Goal: Task Accomplishment & Management: Use online tool/utility

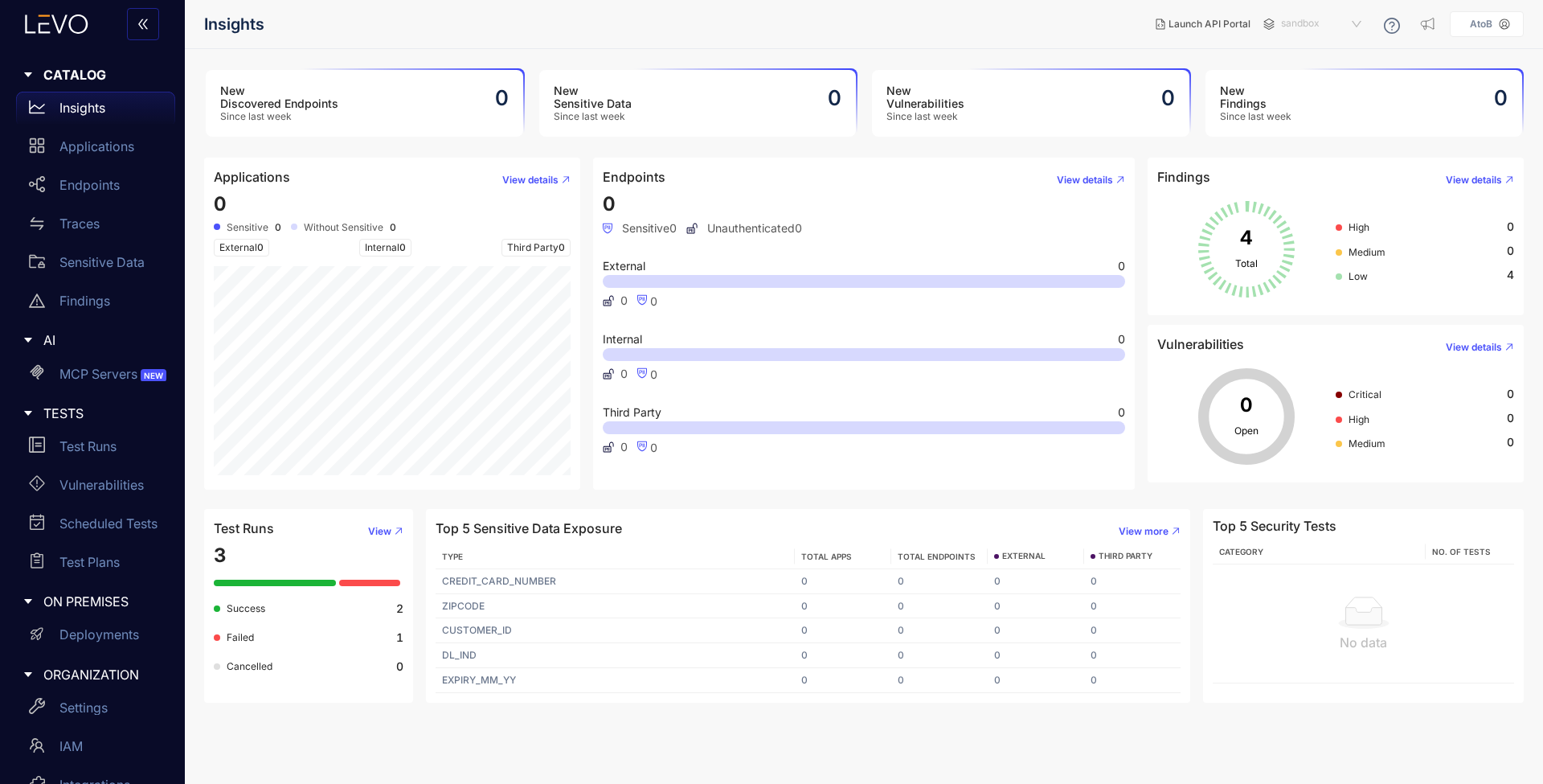
click at [1290, 20] on span "sandbox" at bounding box center [1324, 23] width 84 height 26
click at [1319, 49] on div "production" at bounding box center [1329, 50] width 84 height 18
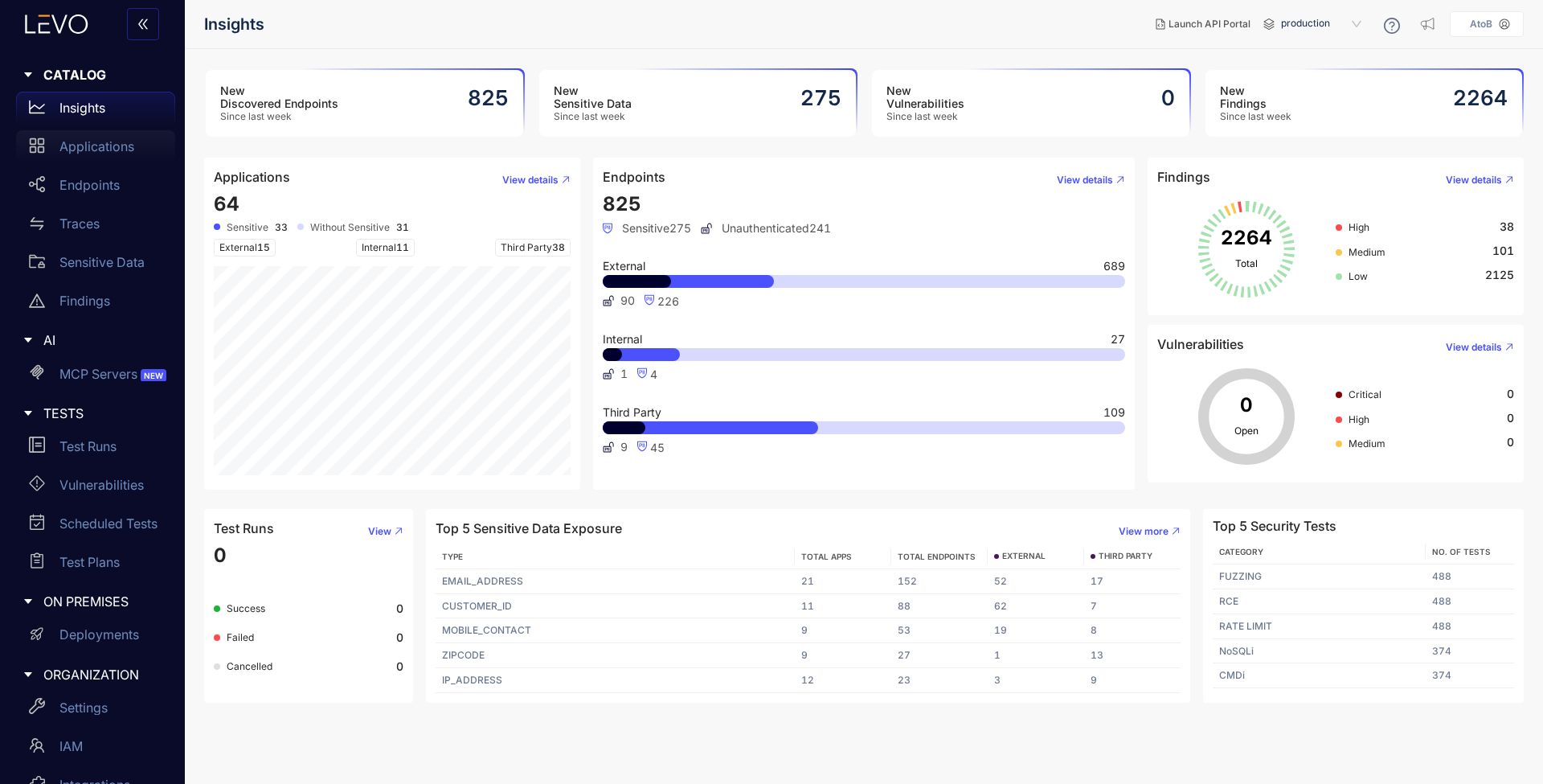
click at [94, 152] on div "Applications" at bounding box center [95, 146] width 159 height 32
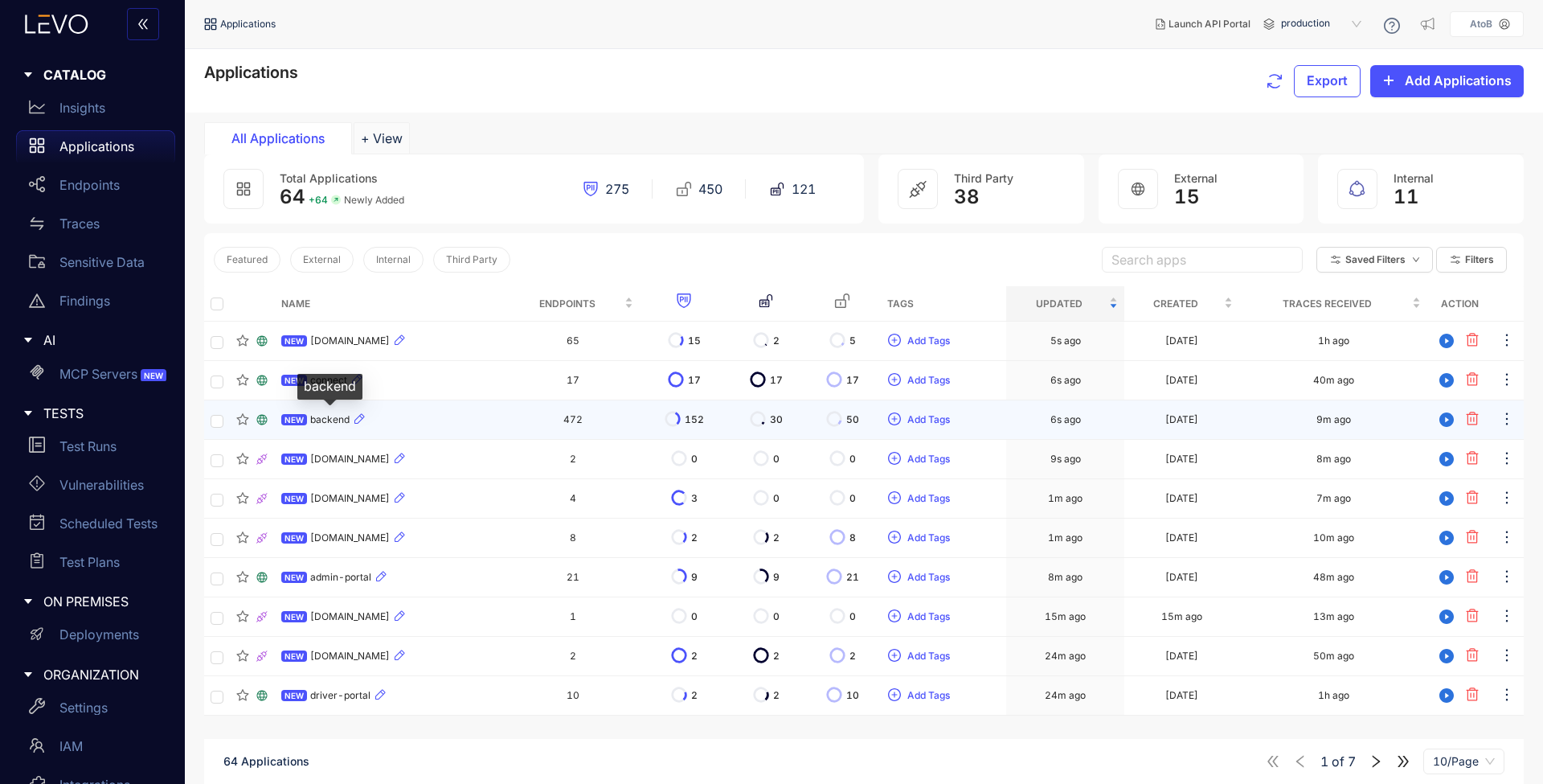
click at [325, 417] on span "backend" at bounding box center [329, 419] width 39 height 11
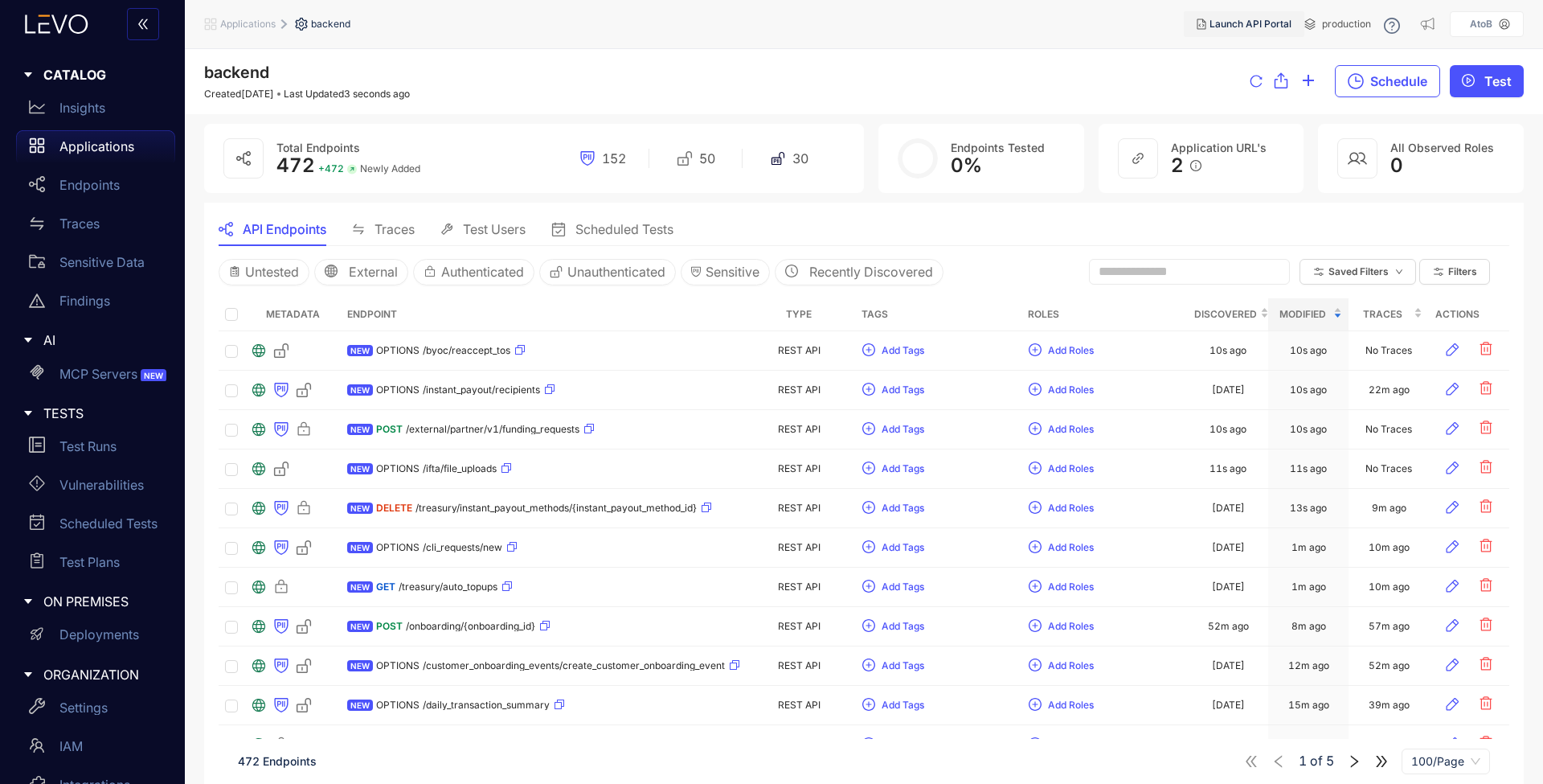
click at [1253, 28] on span "Launch API Portal" at bounding box center [1251, 23] width 82 height 11
